Goal: Task Accomplishment & Management: Use online tool/utility

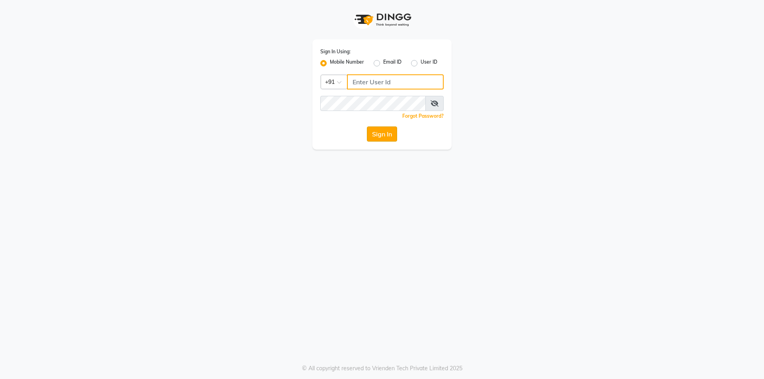
type input "7708684316"
click at [372, 136] on button "Sign In" at bounding box center [382, 134] width 30 height 15
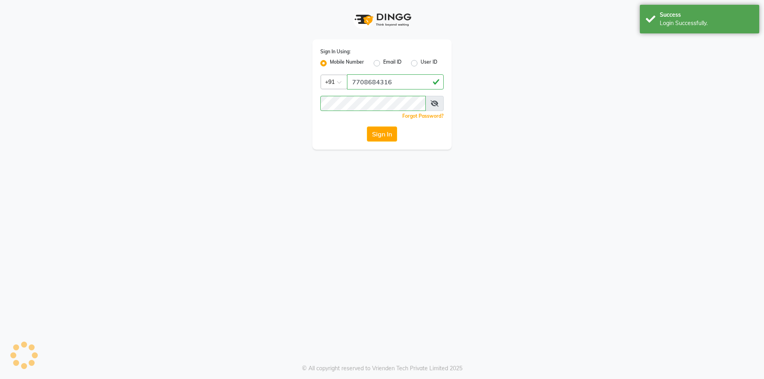
select select "7773"
select select "service"
